Goal: Find specific page/section: Find specific page/section

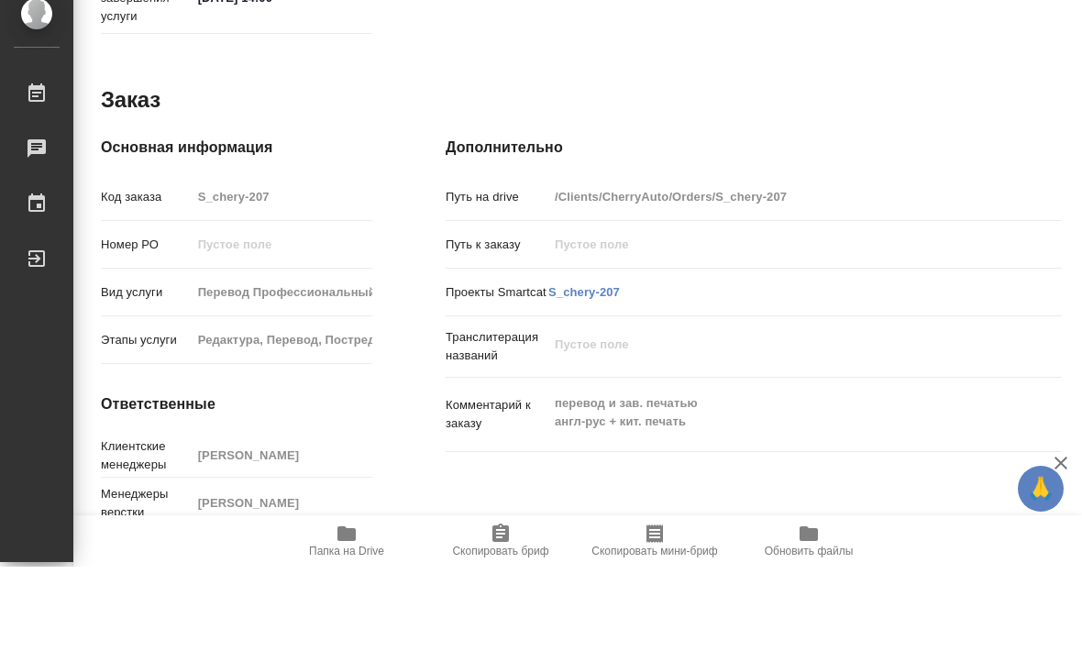
scroll to position [1, 0]
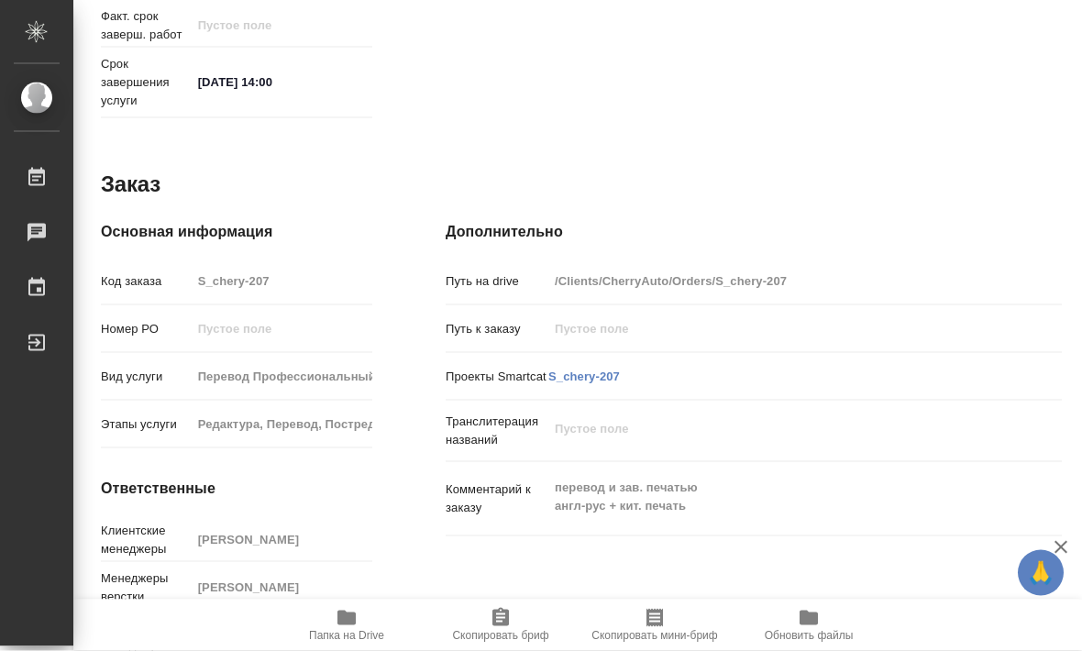
click at [343, 626] on icon "button" at bounding box center [347, 618] width 18 height 15
click at [351, 629] on icon "button" at bounding box center [347, 618] width 22 height 22
click at [357, 629] on icon "button" at bounding box center [347, 618] width 22 height 22
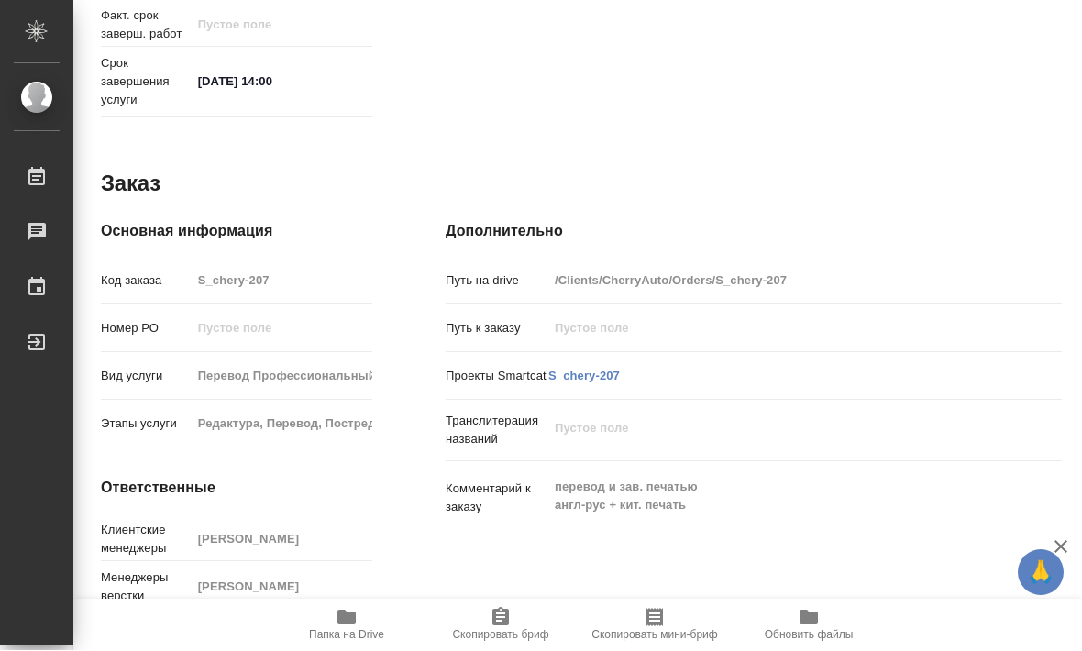
click at [357, 629] on icon "button" at bounding box center [347, 618] width 22 height 22
click at [357, 637] on span "Папка на Drive" at bounding box center [346, 635] width 75 height 13
click at [359, 626] on span "Папка на Drive" at bounding box center [347, 624] width 132 height 35
click at [358, 626] on span "Папка на Drive" at bounding box center [347, 624] width 132 height 35
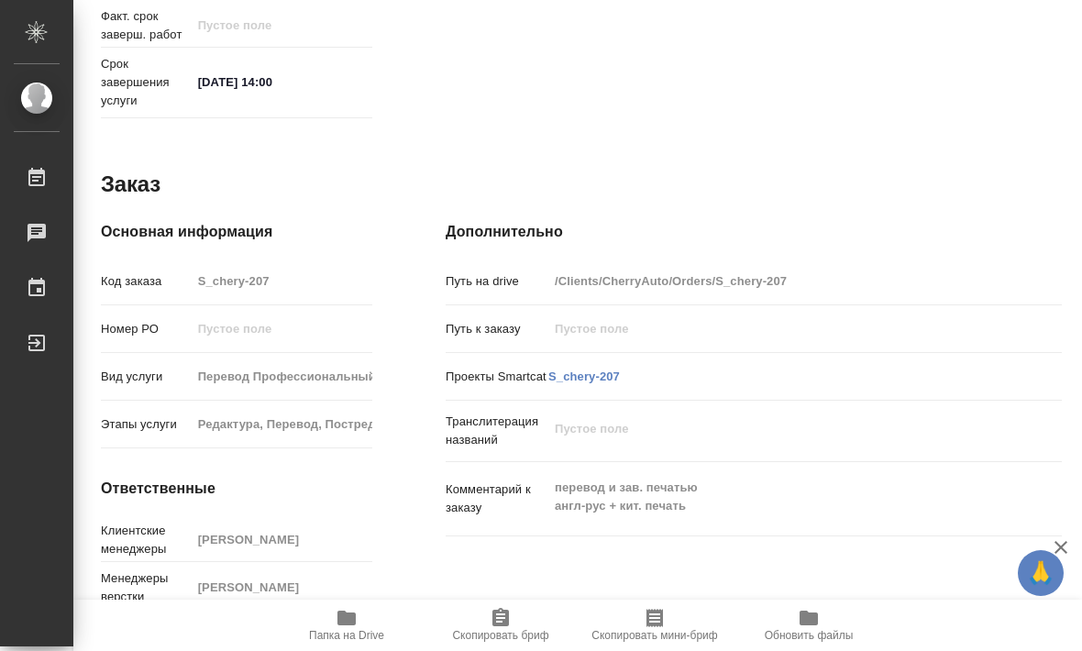
click at [352, 618] on icon "button" at bounding box center [347, 618] width 18 height 15
click at [351, 617] on icon "button" at bounding box center [347, 618] width 18 height 15
click at [353, 614] on icon "button" at bounding box center [347, 618] width 18 height 15
click at [352, 614] on icon "button" at bounding box center [347, 618] width 18 height 15
click at [355, 620] on icon "button" at bounding box center [347, 618] width 18 height 15
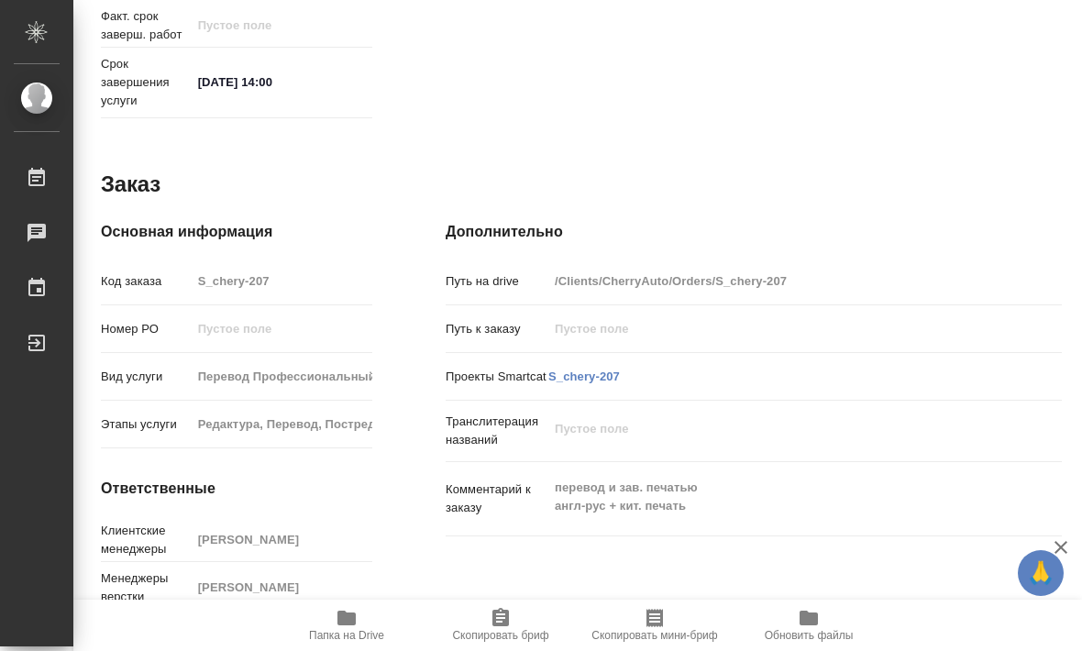
click at [354, 619] on icon "button" at bounding box center [347, 618] width 18 height 15
click at [355, 619] on icon "button" at bounding box center [347, 618] width 18 height 15
click at [354, 618] on icon "button" at bounding box center [347, 618] width 18 height 15
click at [352, 621] on icon "button" at bounding box center [347, 618] width 18 height 15
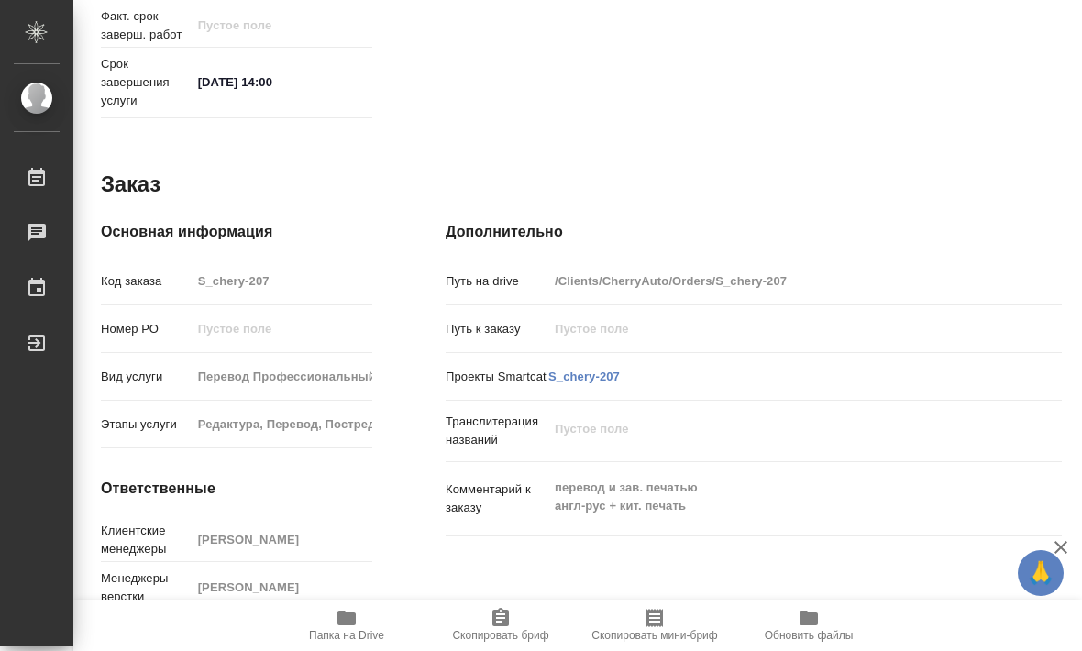
click at [354, 611] on icon "button" at bounding box center [347, 618] width 22 height 22
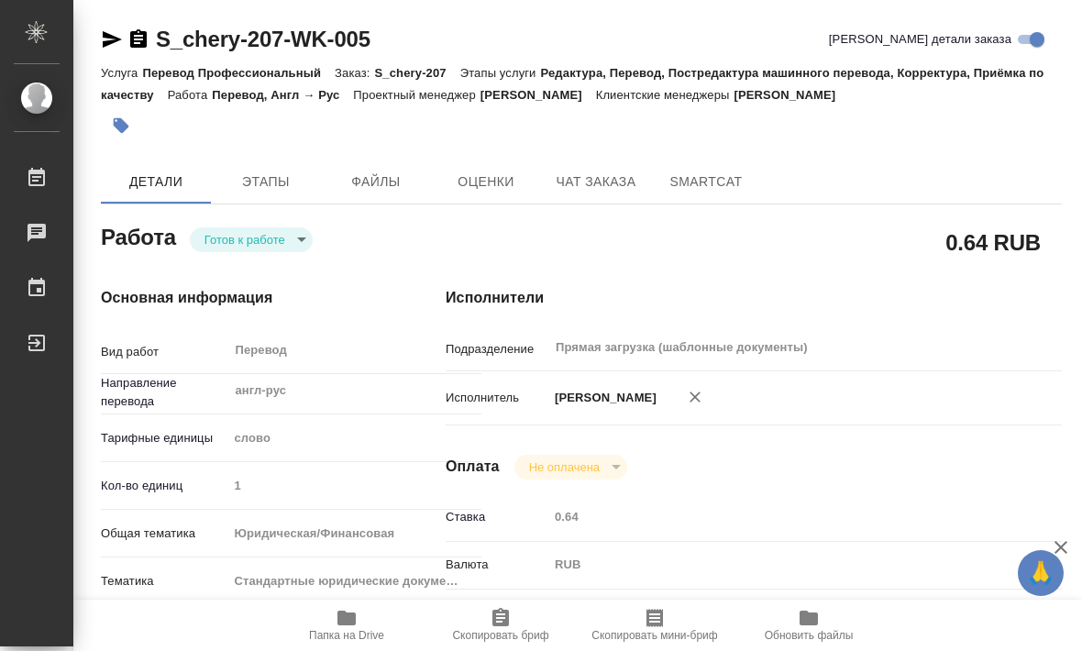
scroll to position [0, 0]
click at [408, 171] on span "Файлы" at bounding box center [376, 182] width 88 height 23
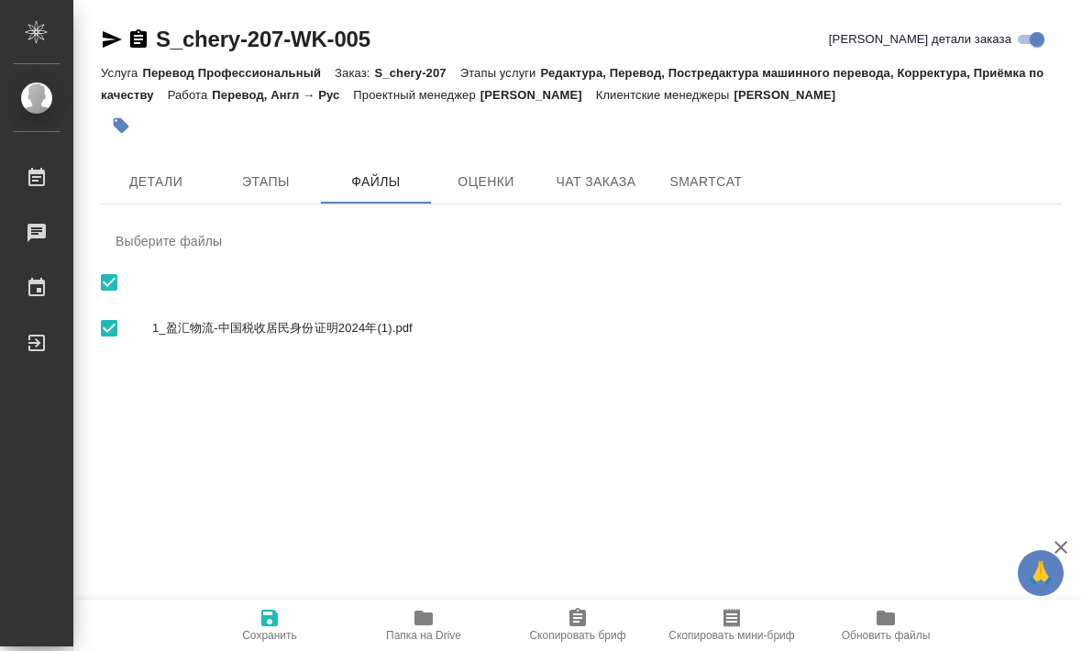
click at [447, 616] on span "Папка на Drive" at bounding box center [424, 624] width 132 height 35
click at [429, 613] on icon "button" at bounding box center [424, 618] width 18 height 15
click at [428, 613] on icon "button" at bounding box center [424, 618] width 18 height 15
click at [427, 607] on icon "button" at bounding box center [424, 618] width 22 height 22
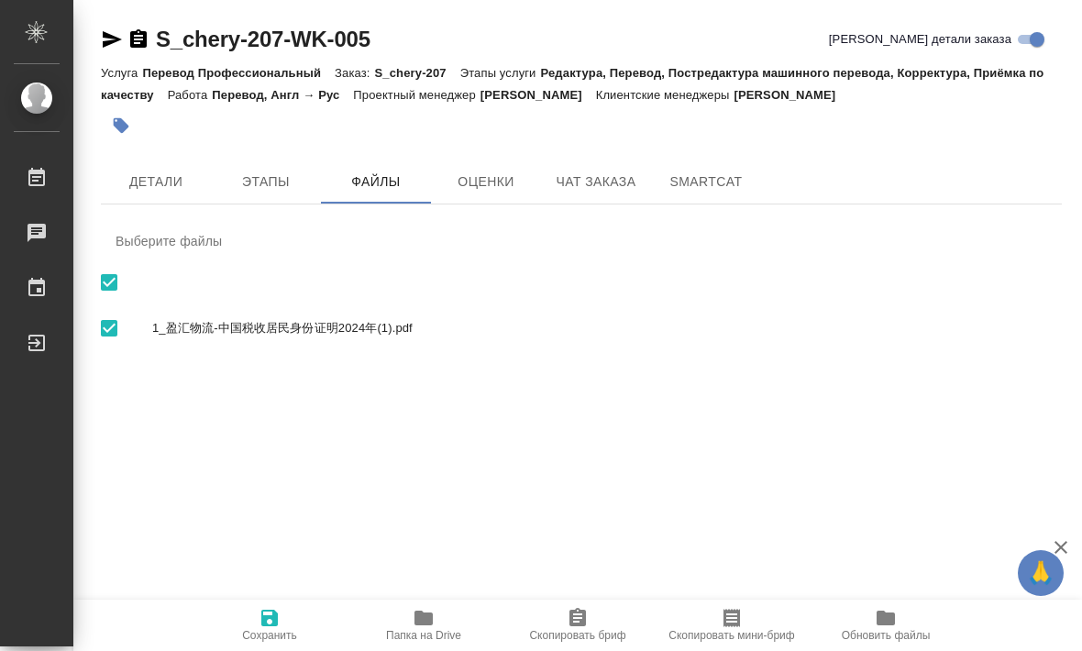
click at [434, 593] on div ".cls-1 fill:#fff; AWATERA [PERSON_NAME] Работы 0 Чаты График Выйти S_chery-207-…" at bounding box center [541, 325] width 1082 height 651
click at [433, 593] on div ".cls-1 fill:#fff; AWATERA [PERSON_NAME] Работы 0 Чаты График Выйти S_chery-207-…" at bounding box center [541, 325] width 1082 height 651
click at [438, 625] on span "Папка на Drive" at bounding box center [424, 624] width 132 height 35
click at [438, 624] on span "Папка на Drive" at bounding box center [424, 624] width 132 height 35
click at [433, 638] on span "Папка на Drive" at bounding box center [423, 635] width 75 height 13
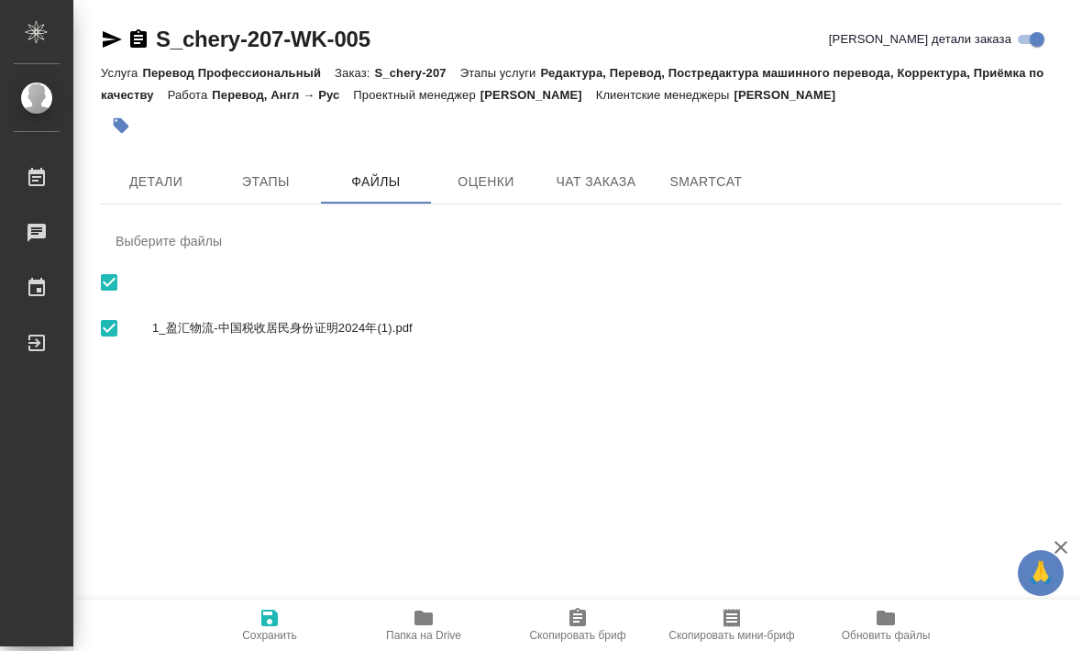
click at [432, 638] on span "Папка на Drive" at bounding box center [423, 635] width 75 height 13
click at [428, 615] on icon "button" at bounding box center [424, 618] width 18 height 15
click at [427, 615] on icon "button" at bounding box center [424, 618] width 18 height 15
